Goal: Task Accomplishment & Management: Use online tool/utility

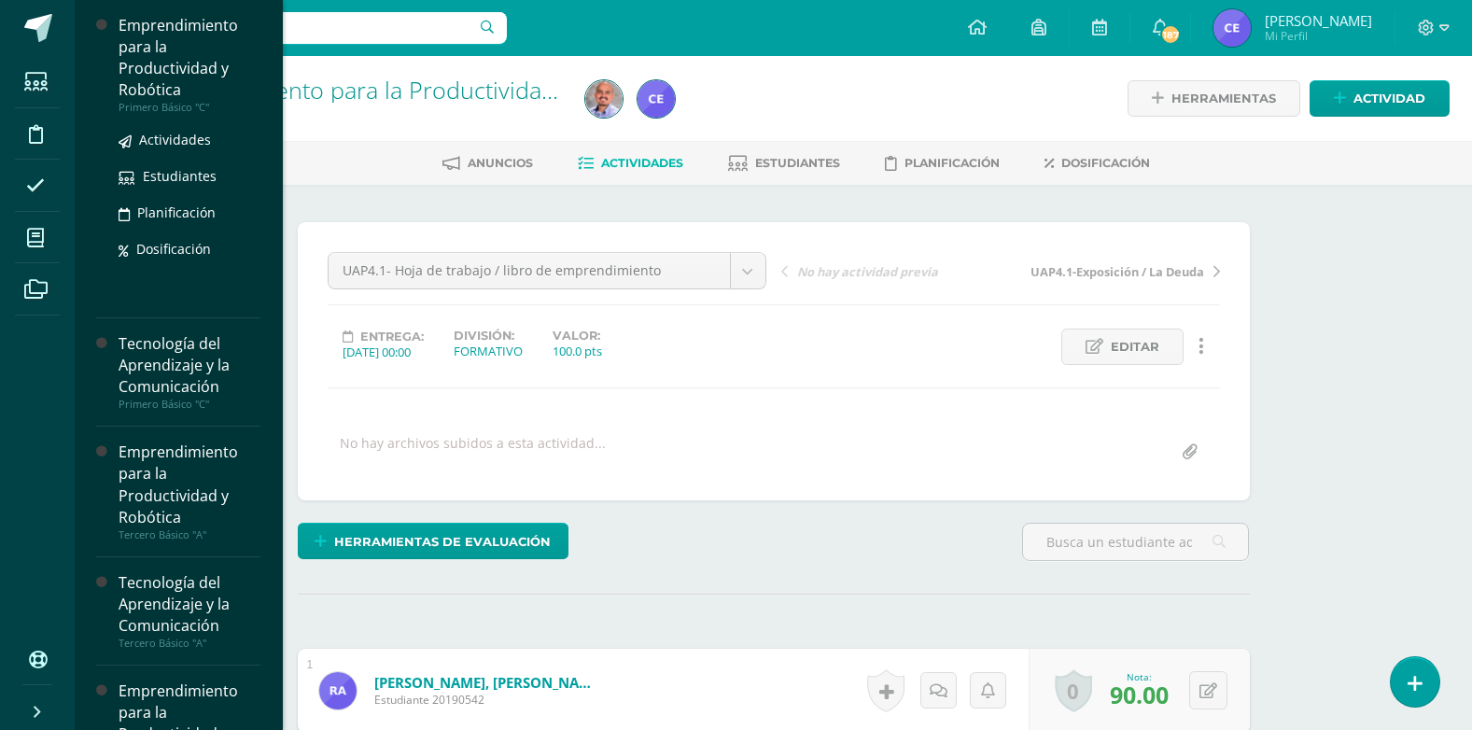
click at [179, 63] on div "Emprendimiento para la Productividad y Robótica" at bounding box center [190, 58] width 142 height 86
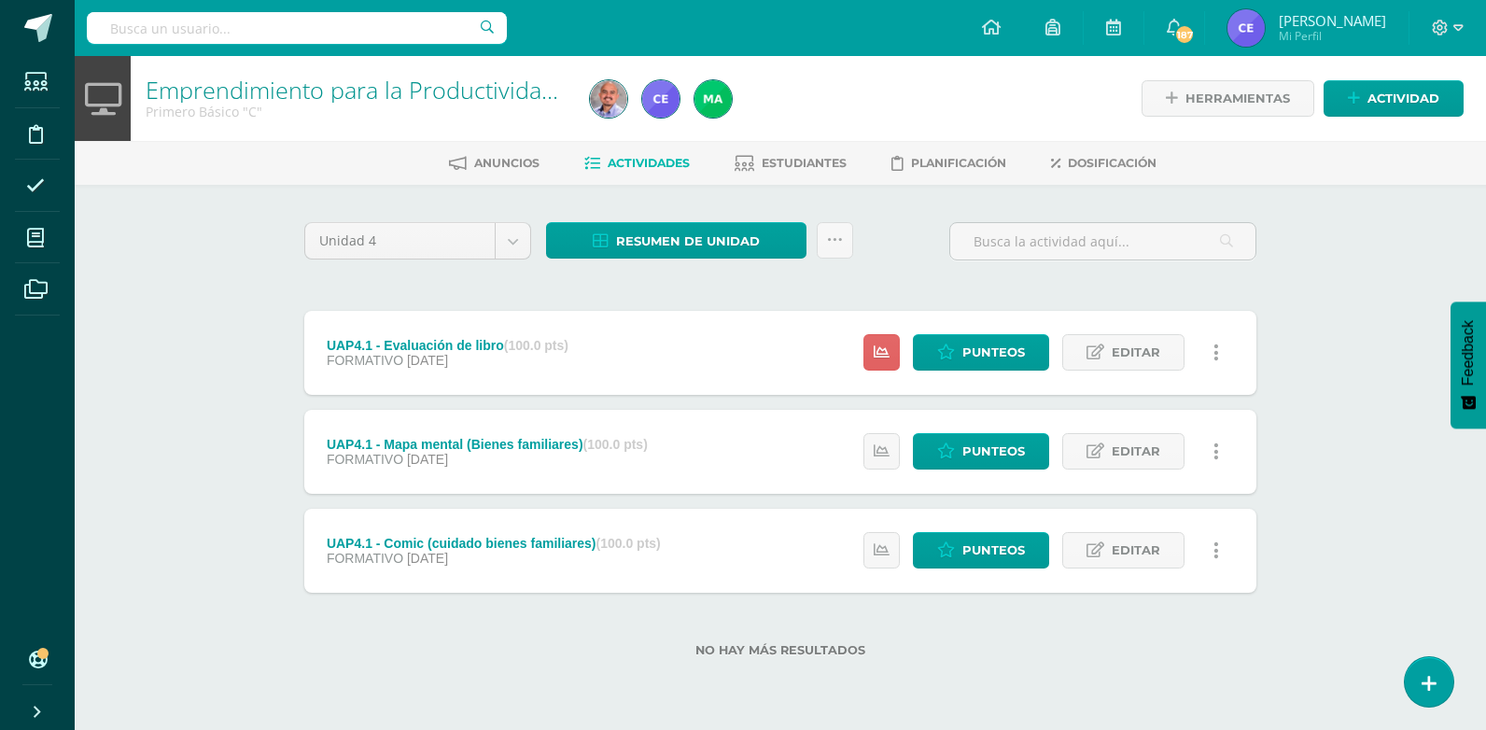
drag, startPoint x: 411, startPoint y: 202, endPoint x: 180, endPoint y: 440, distance: 331.3
click at [180, 440] on div "Emprendimiento para la Productividad y Robótica Primero Básico "C" Herramientas…" at bounding box center [780, 386] width 1411 height 661
click at [845, 252] on link at bounding box center [834, 240] width 36 height 36
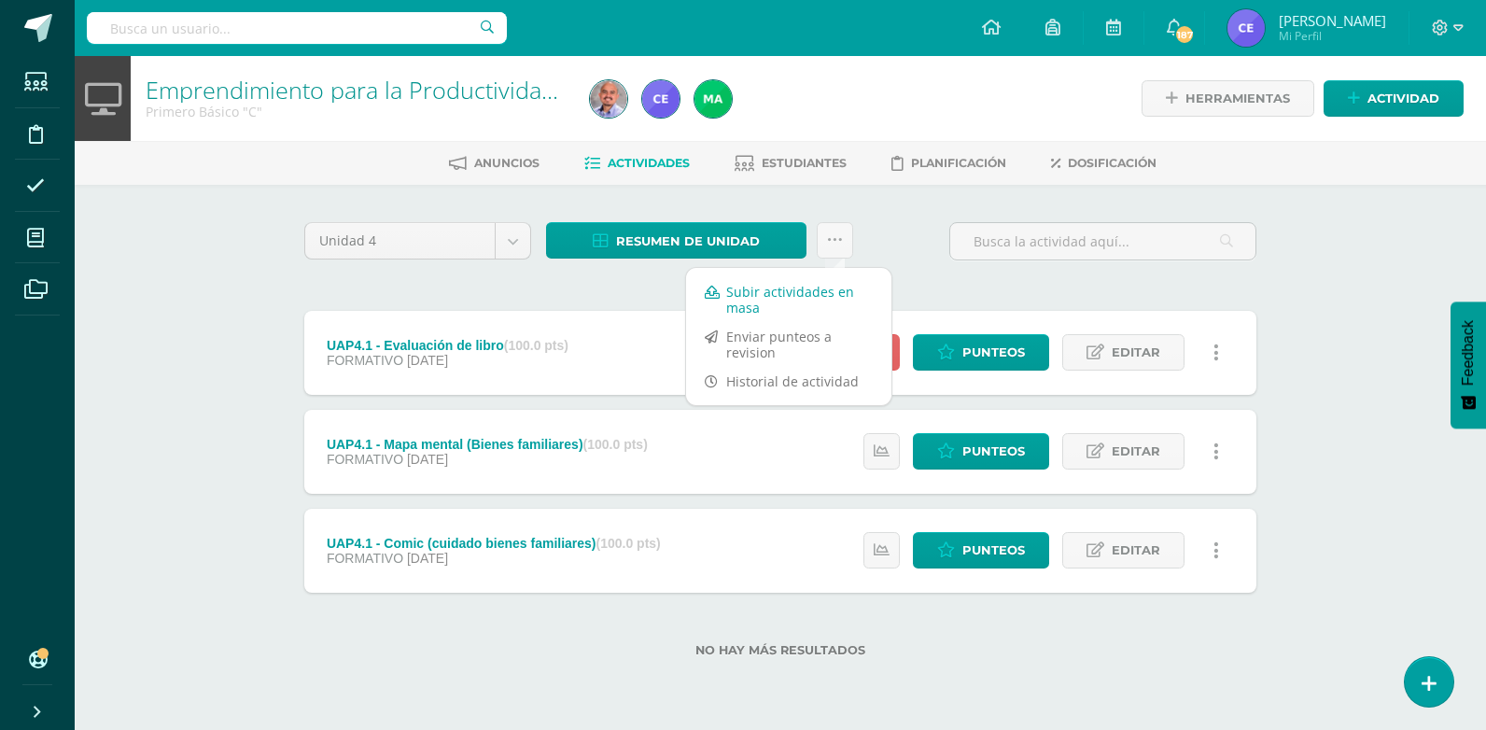
click at [755, 294] on link "Subir actividades en masa" at bounding box center [788, 299] width 205 height 45
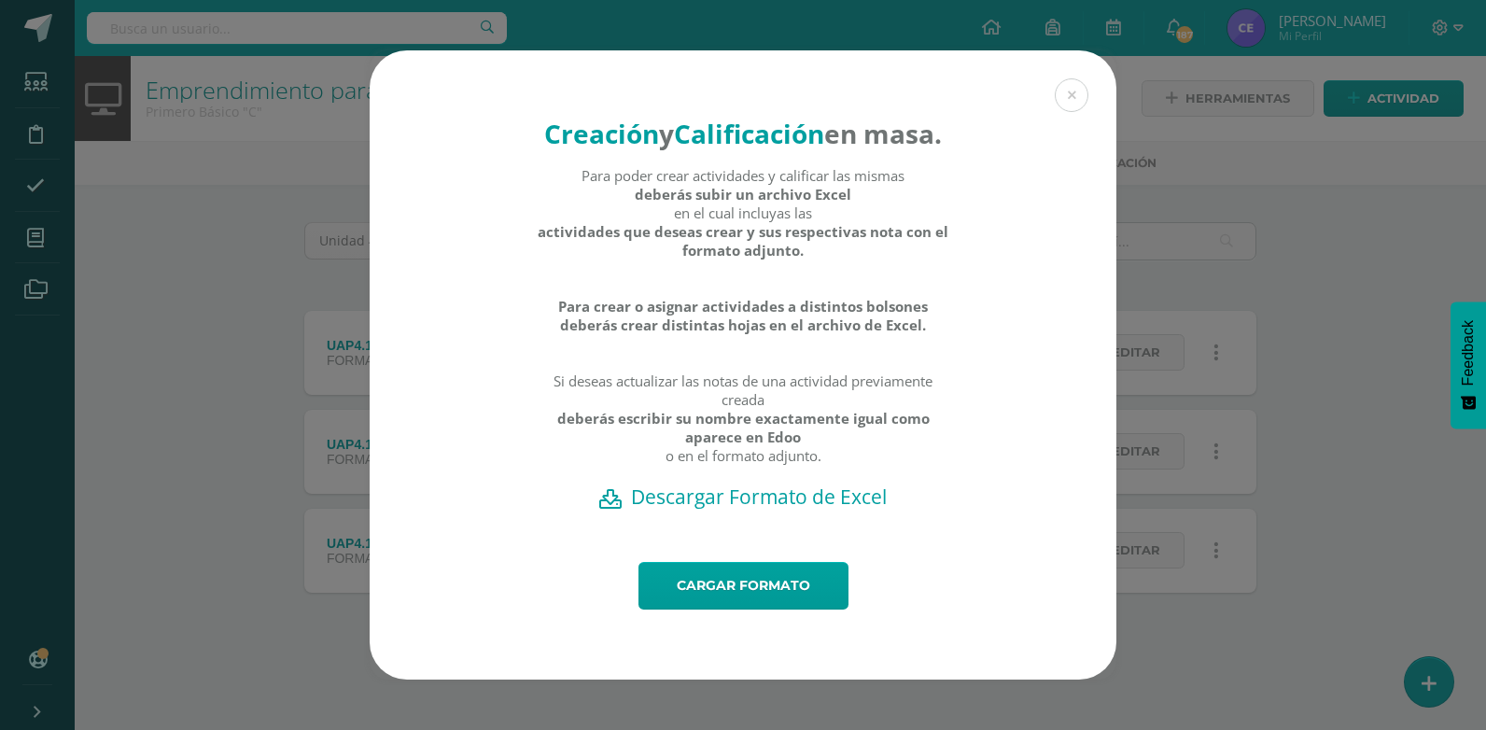
click at [720, 509] on h2 "Descargar Formato de Excel" at bounding box center [742, 496] width 681 height 26
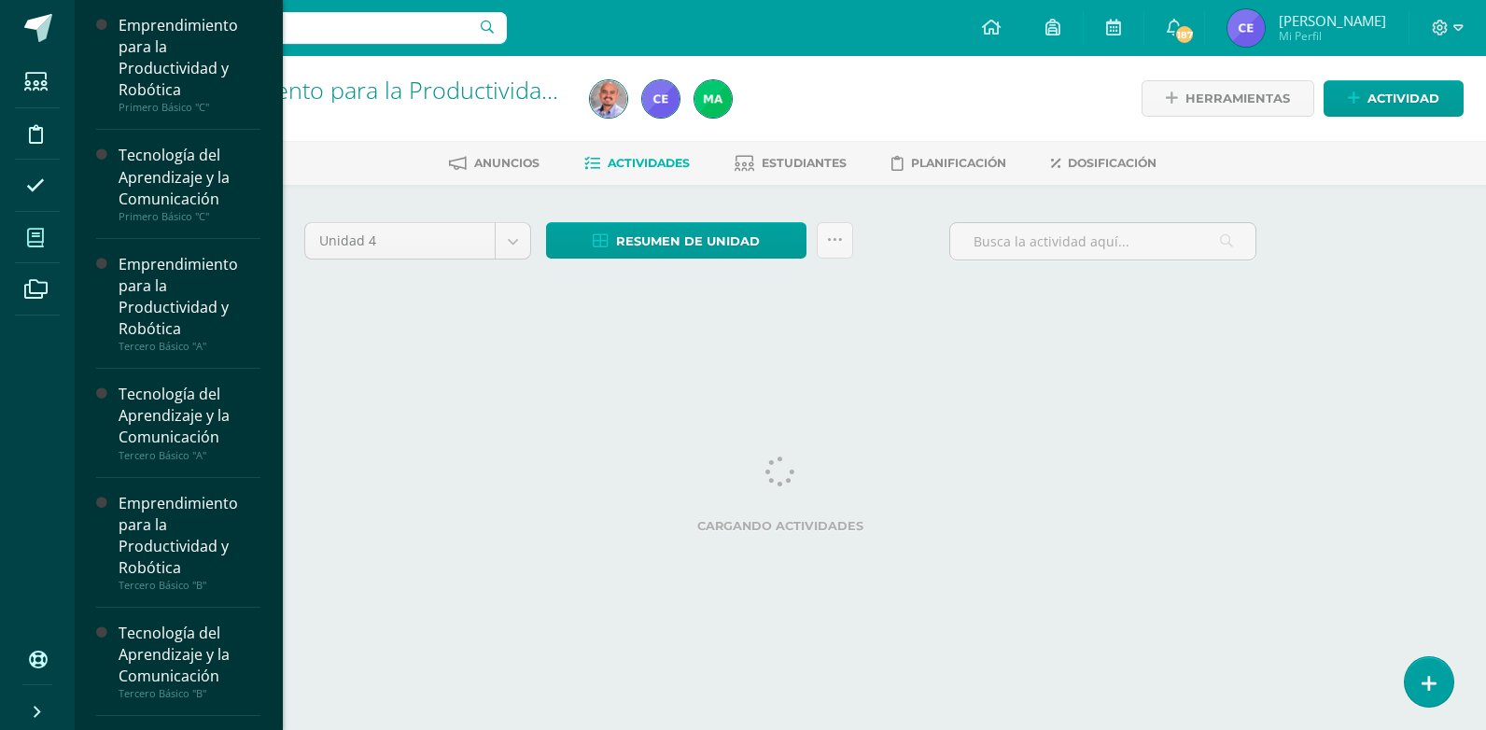
click at [43, 245] on icon at bounding box center [35, 238] width 17 height 19
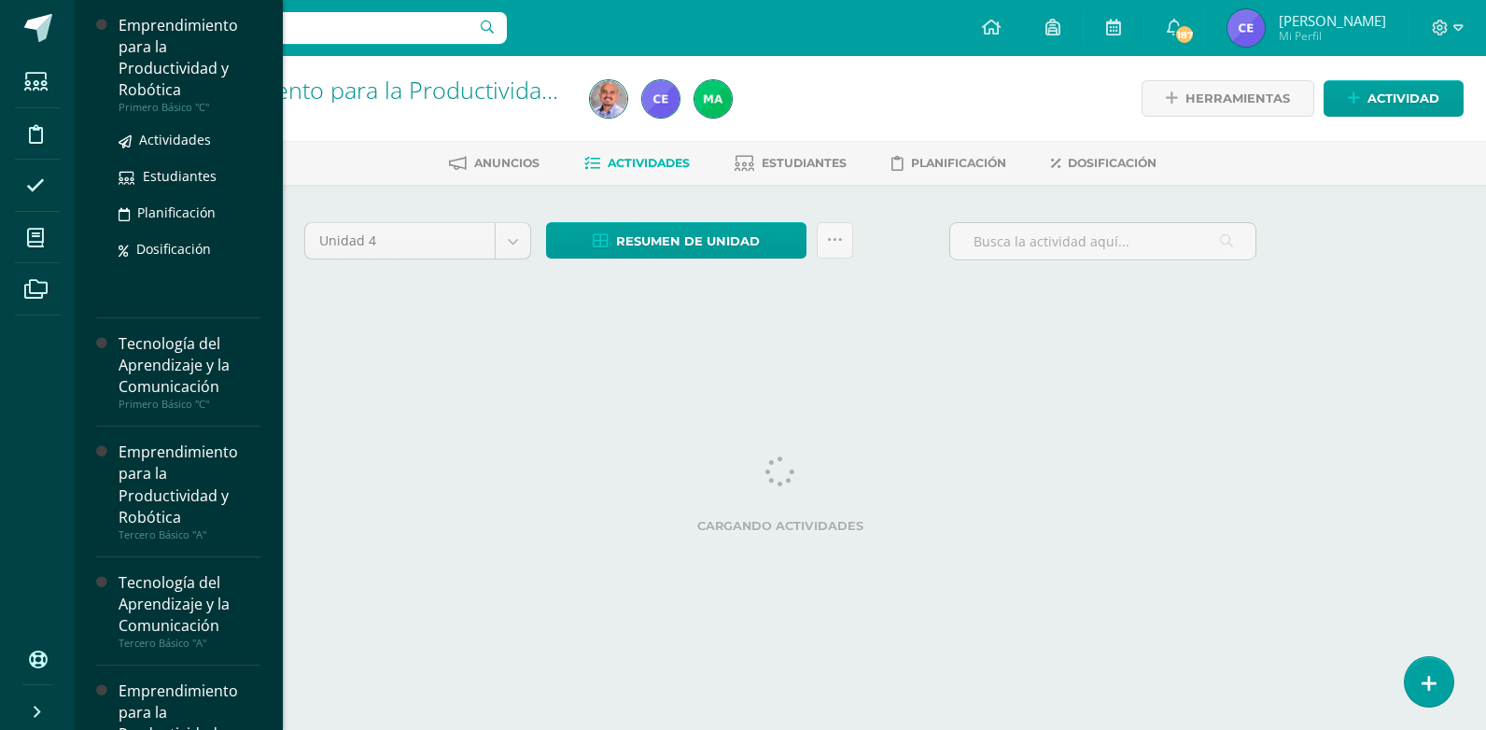
click at [200, 48] on div "Emprendimiento para la Productividad y Robótica" at bounding box center [190, 58] width 142 height 86
